Goal: Task Accomplishment & Management: Manage account settings

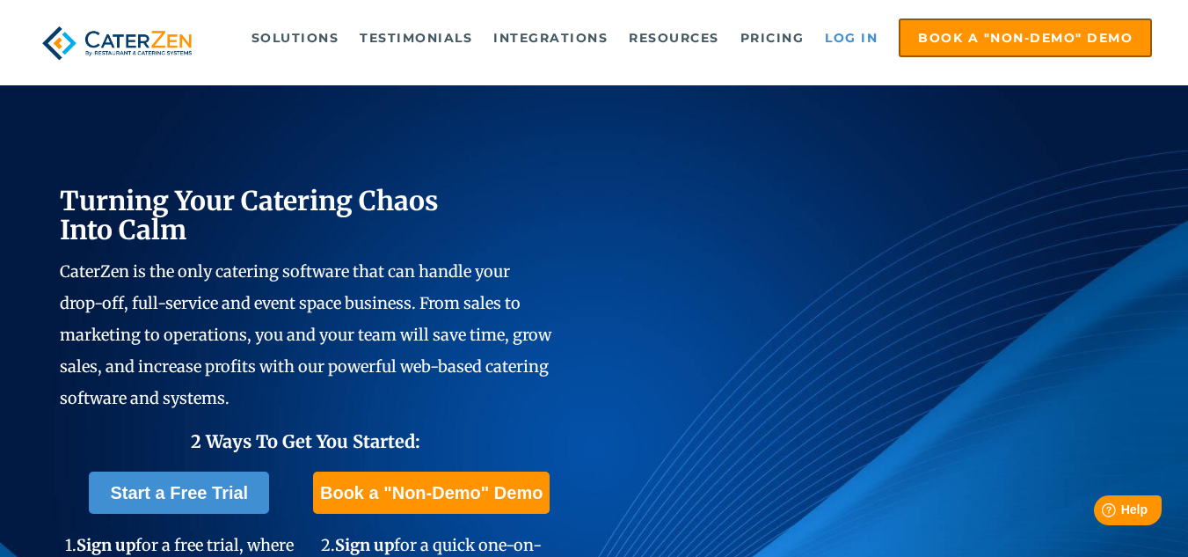
click at [838, 37] on link "Log in" at bounding box center [851, 37] width 70 height 35
click at [858, 41] on link "Log in" at bounding box center [851, 37] width 70 height 35
click at [857, 37] on link "Log in" at bounding box center [851, 37] width 70 height 35
